Goal: Task Accomplishment & Management: Use online tool/utility

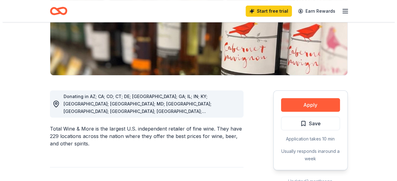
scroll to position [113, 0]
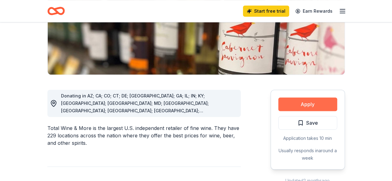
click at [303, 104] on button "Apply" at bounding box center [307, 105] width 59 height 14
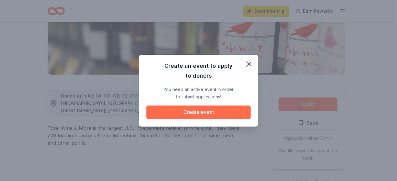
click at [223, 113] on button "Create event" at bounding box center [198, 113] width 104 height 14
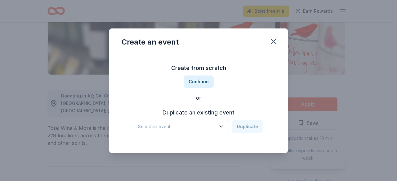
click at [222, 128] on icon "button" at bounding box center [221, 127] width 6 height 6
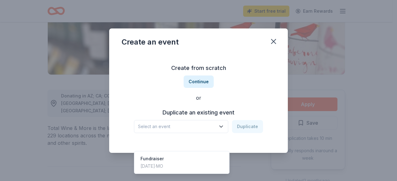
click at [200, 82] on div "Create from scratch Continue or Duplicate an existing event Select an event Dup…" at bounding box center [199, 98] width 154 height 90
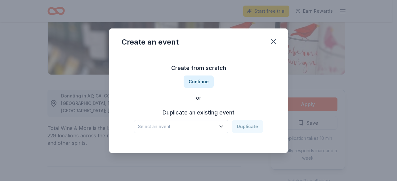
click at [200, 82] on button "Continue" at bounding box center [199, 82] width 30 height 12
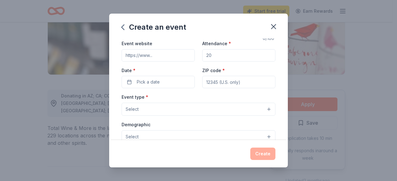
scroll to position [26, 0]
click at [188, 105] on button "Select" at bounding box center [199, 108] width 154 height 13
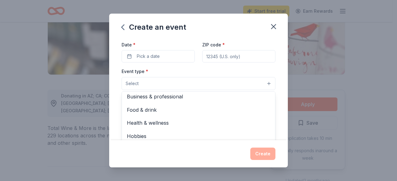
scroll to position [20, 0]
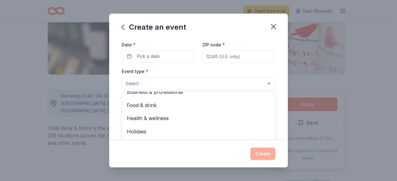
click at [183, 68] on div "Event type * Select Fundraiser Business & professional Food & drink Health & we…" at bounding box center [199, 79] width 154 height 23
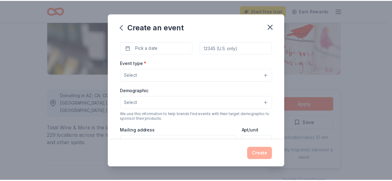
scroll to position [0, 0]
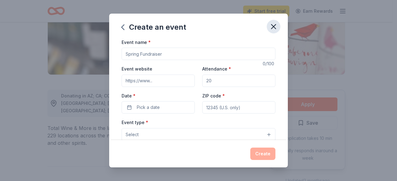
click at [276, 26] on icon "button" at bounding box center [273, 26] width 9 height 9
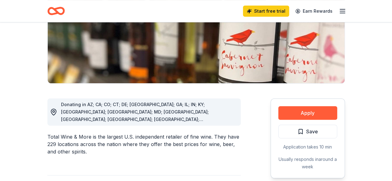
scroll to position [104, 0]
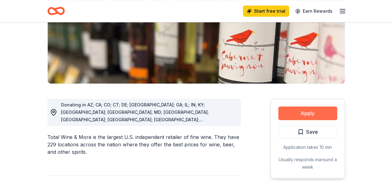
click at [321, 112] on button "Apply" at bounding box center [307, 114] width 59 height 14
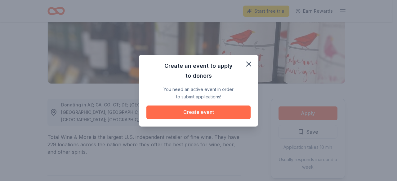
click at [227, 111] on button "Create event" at bounding box center [198, 113] width 104 height 14
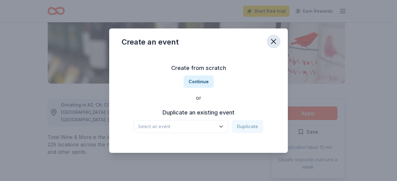
click at [271, 43] on icon "button" at bounding box center [273, 41] width 4 height 4
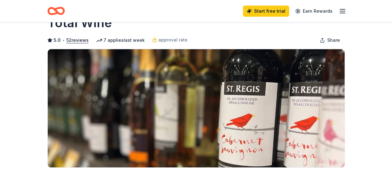
scroll to position [0, 0]
